Goal: Task Accomplishment & Management: Manage account settings

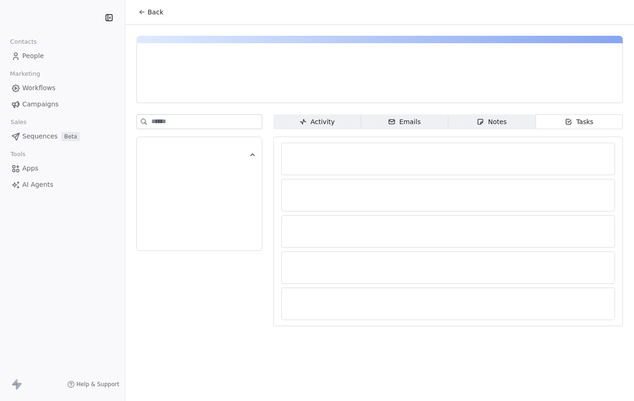
click at [58, 89] on link "Workflows" at bounding box center [62, 87] width 110 height 15
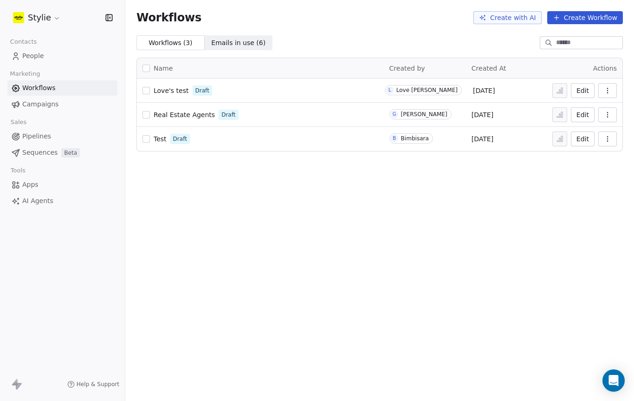
click at [57, 89] on link "Workflows" at bounding box center [62, 87] width 110 height 15
click at [67, 86] on link "Workflows" at bounding box center [62, 87] width 110 height 15
click at [46, 56] on link "People" at bounding box center [62, 55] width 110 height 15
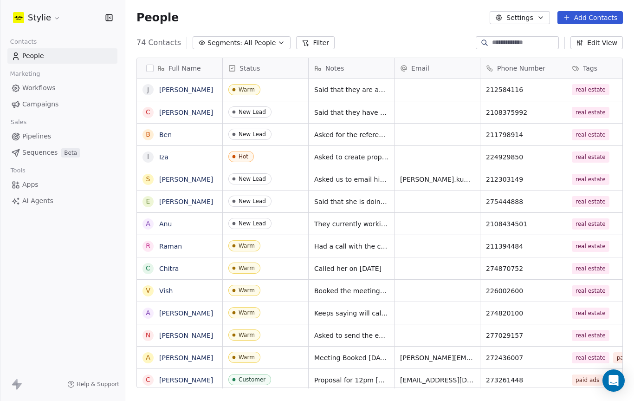
scroll to position [353, 509]
click at [597, 17] on button "Add Contacts" at bounding box center [590, 17] width 65 height 13
click at [101, 320] on html "Stylie Contacts People Marketing Workflows Campaigns Sales Pipelines Sequences …" at bounding box center [317, 200] width 634 height 401
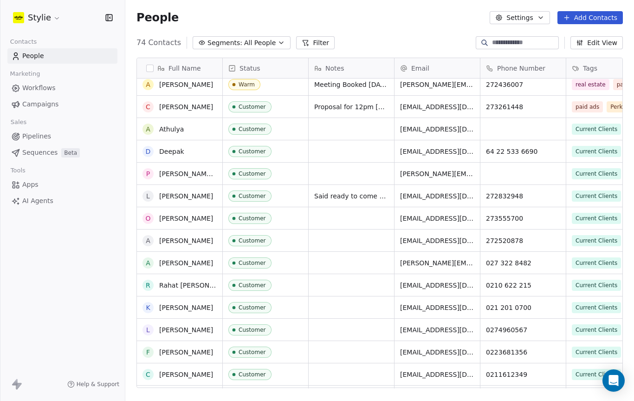
scroll to position [0, 0]
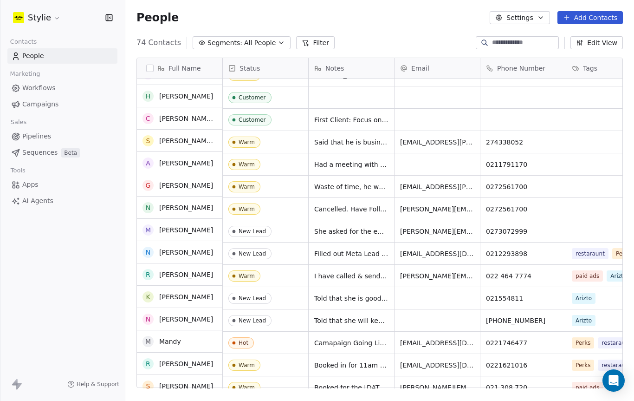
click at [600, 14] on button "Add Contacts" at bounding box center [590, 17] width 65 height 13
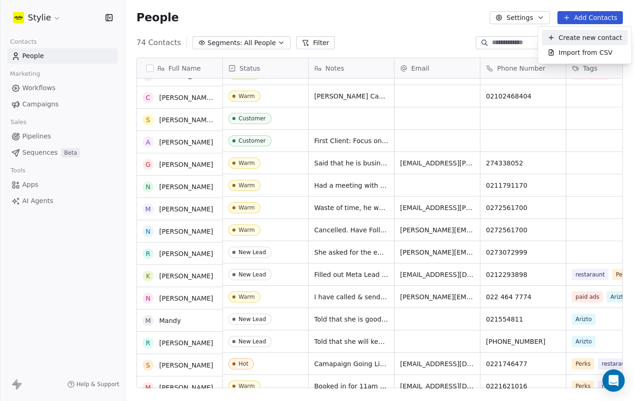
click at [598, 33] on span "Create new contact" at bounding box center [591, 38] width 64 height 10
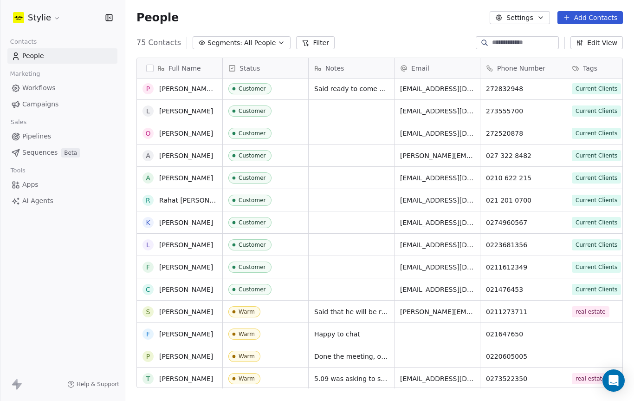
click at [584, 18] on button "Add Contacts" at bounding box center [590, 17] width 65 height 13
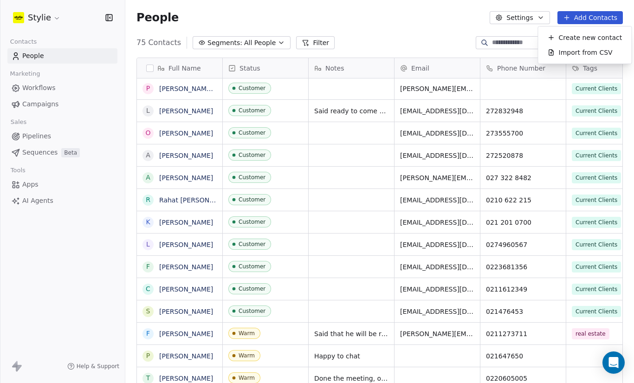
click at [612, 30] on html "Stylie Contacts People Marketing Workflows Campaigns Sales Pipelines Sequences …" at bounding box center [317, 191] width 634 height 383
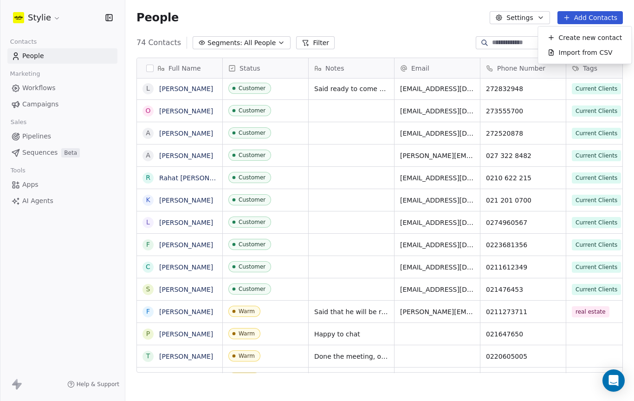
click at [593, 34] on span "Create new contact" at bounding box center [591, 38] width 64 height 10
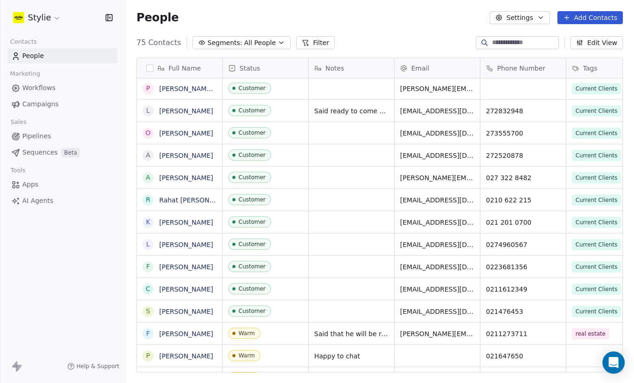
scroll to position [337, 509]
